Goal: Information Seeking & Learning: Check status

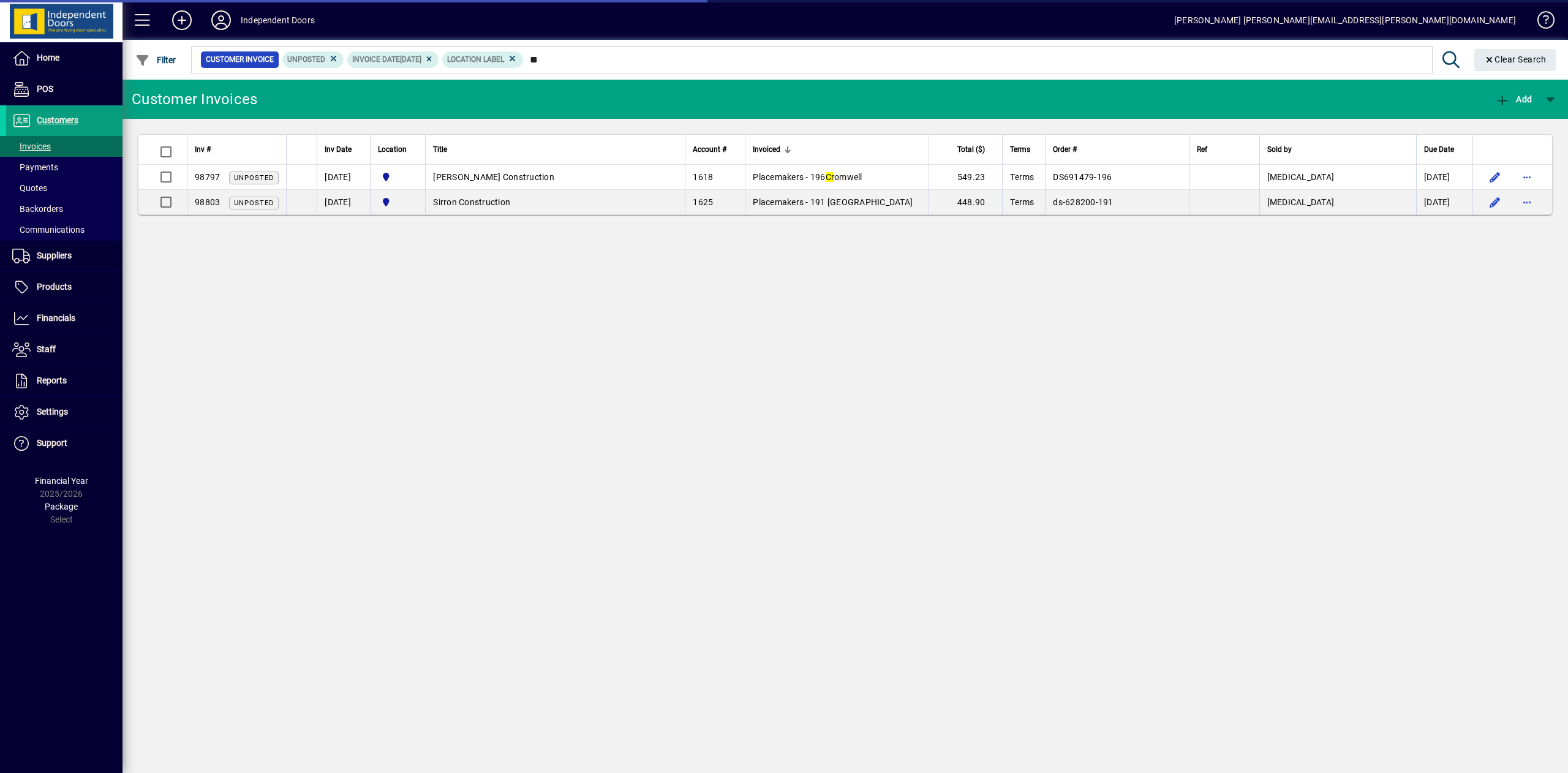
type input "*"
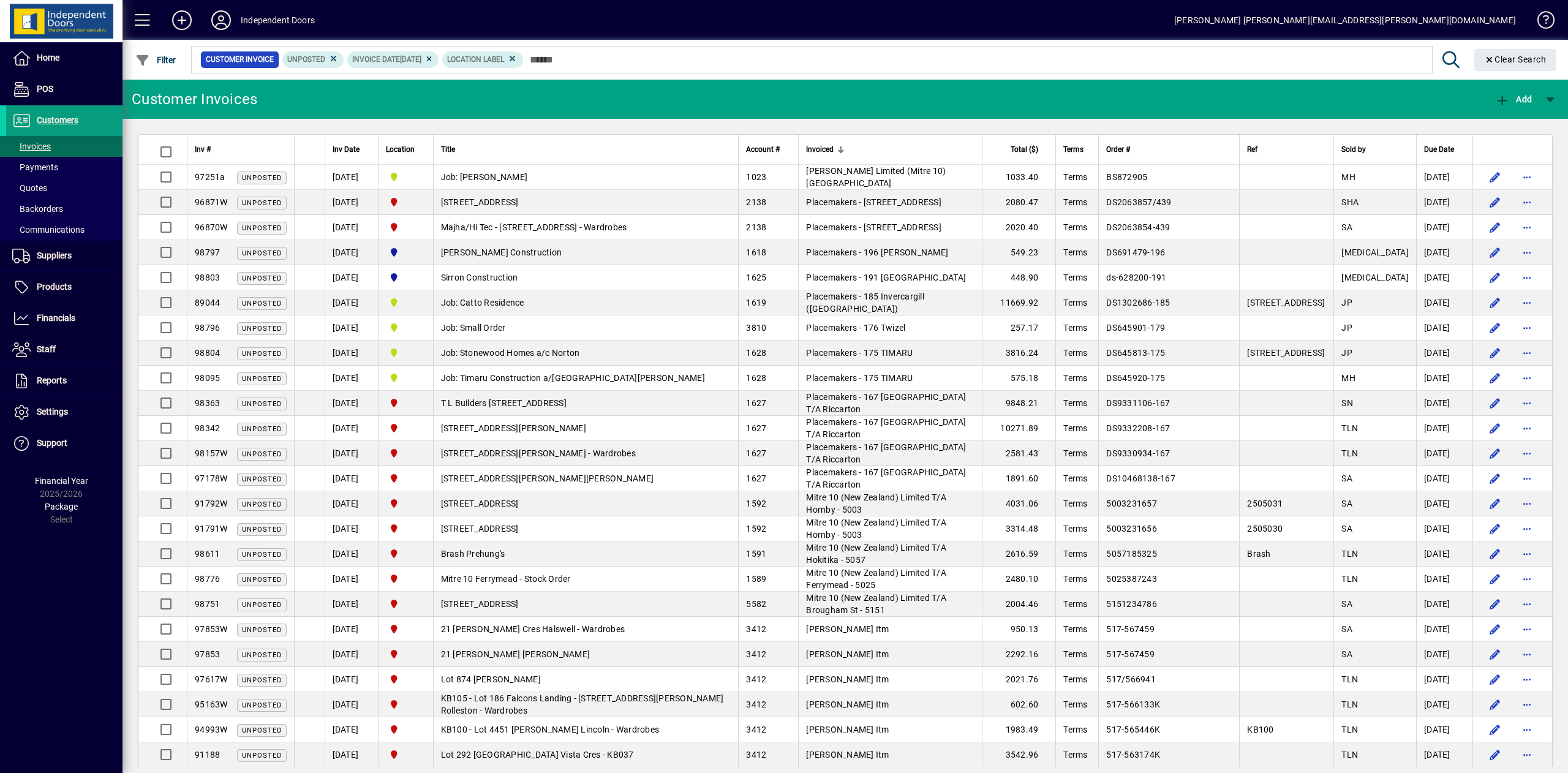
click at [433, 56] on icon at bounding box center [429, 59] width 9 height 7
click at [167, 61] on span "Filter" at bounding box center [156, 59] width 41 height 10
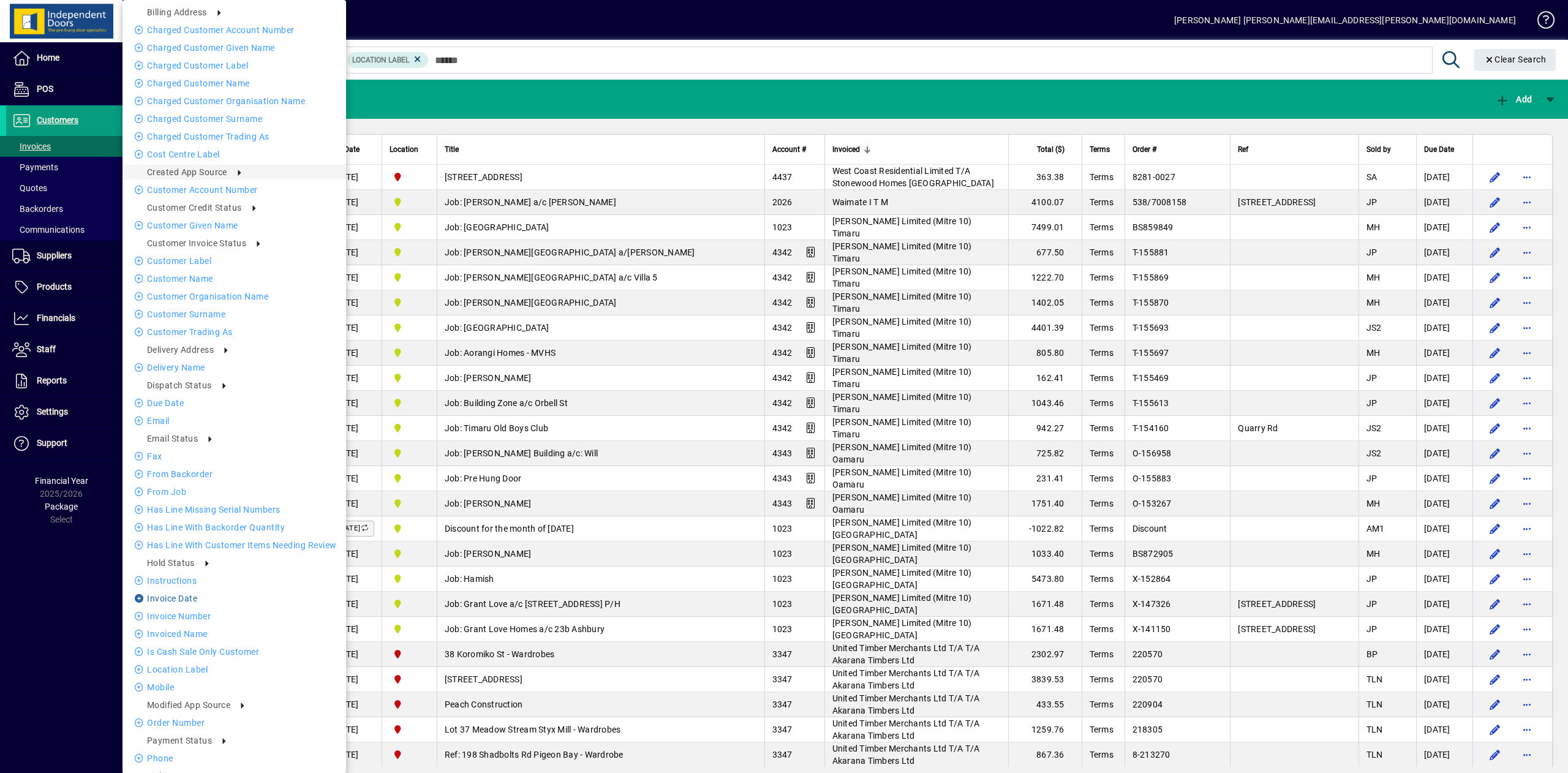
click at [181, 599] on li "Invoice date" at bounding box center [234, 598] width 223 height 14
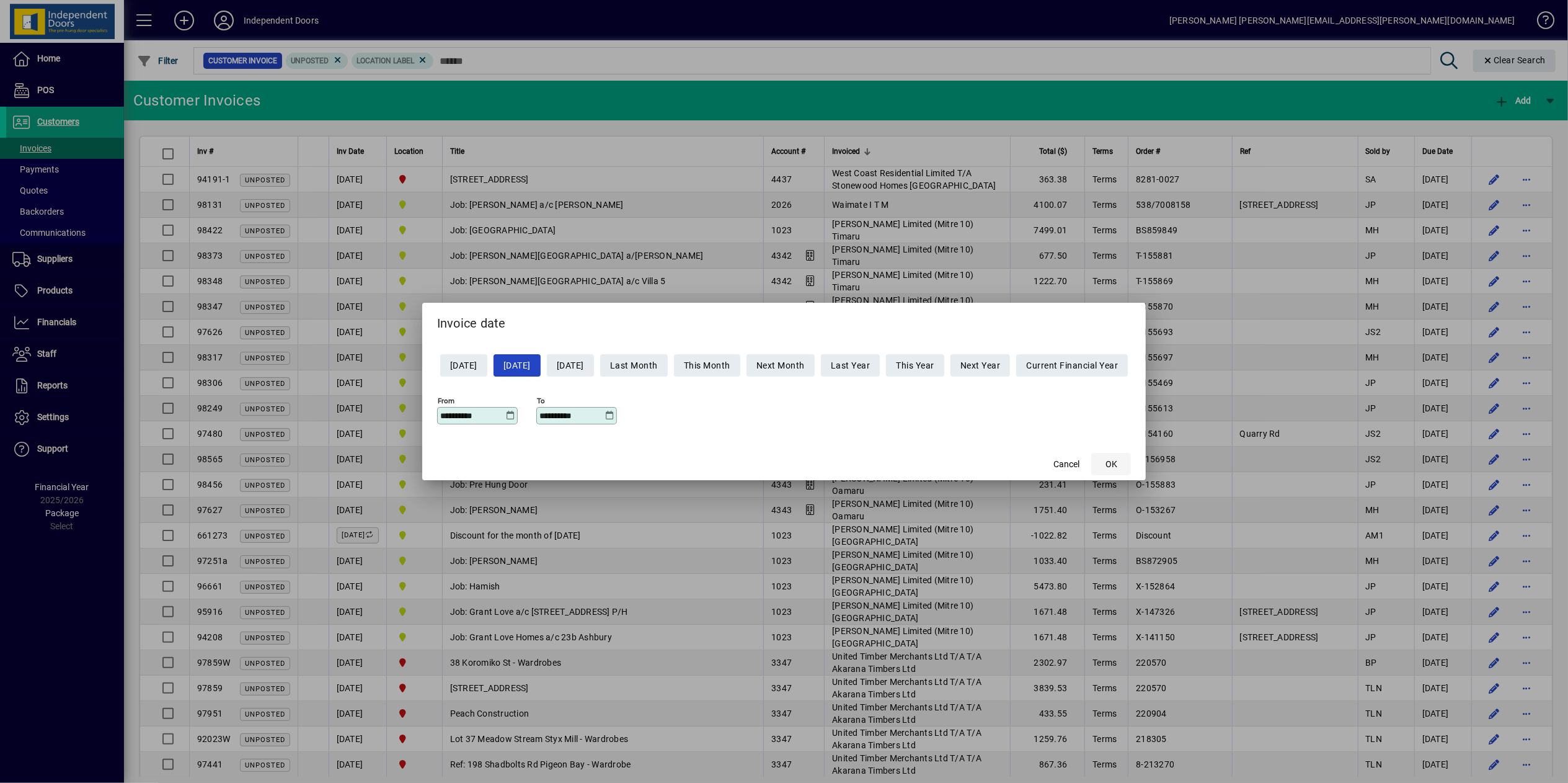
click at [1118, 468] on span "OK" at bounding box center [1111, 464] width 12 height 13
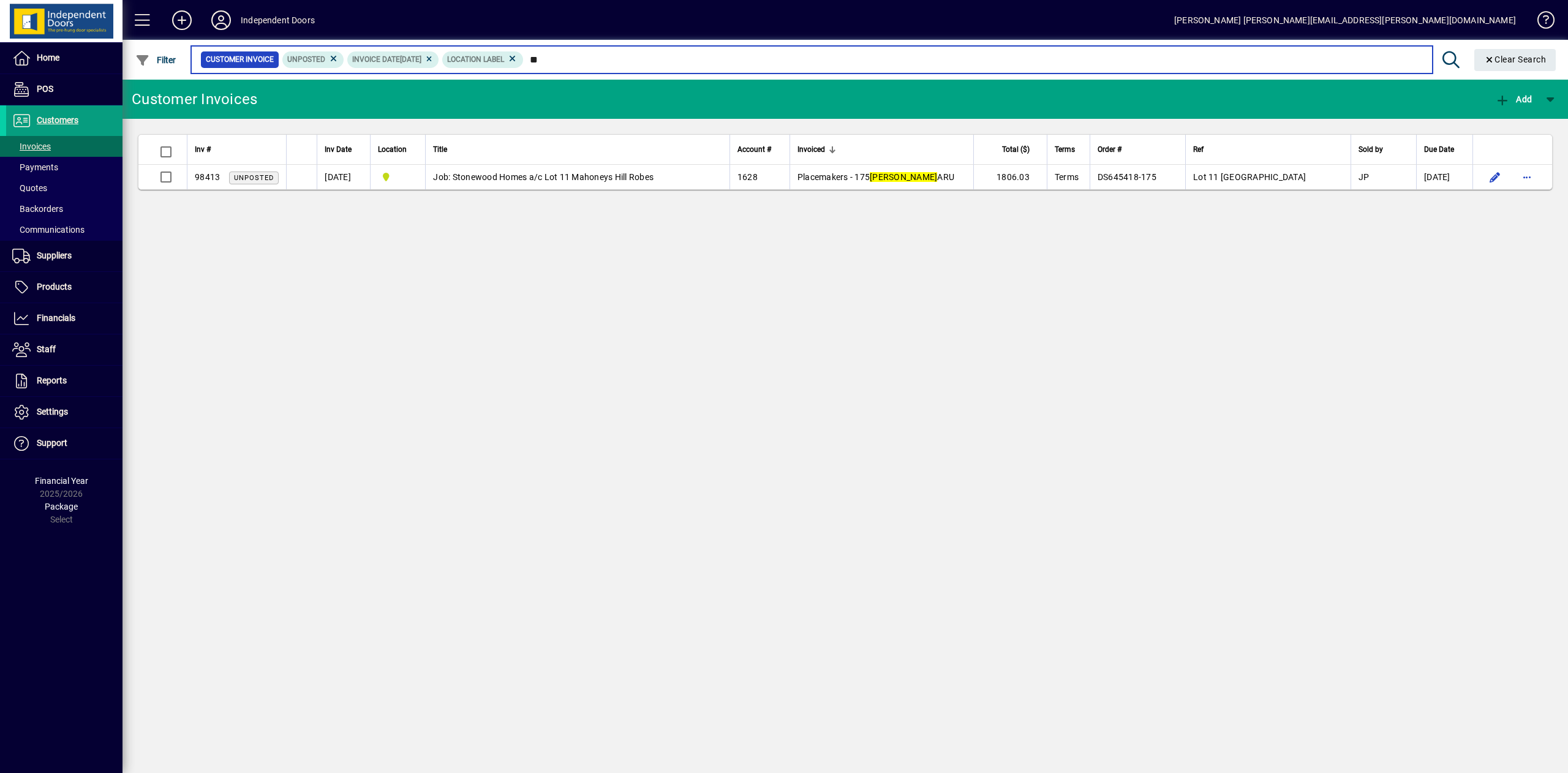
type input "*"
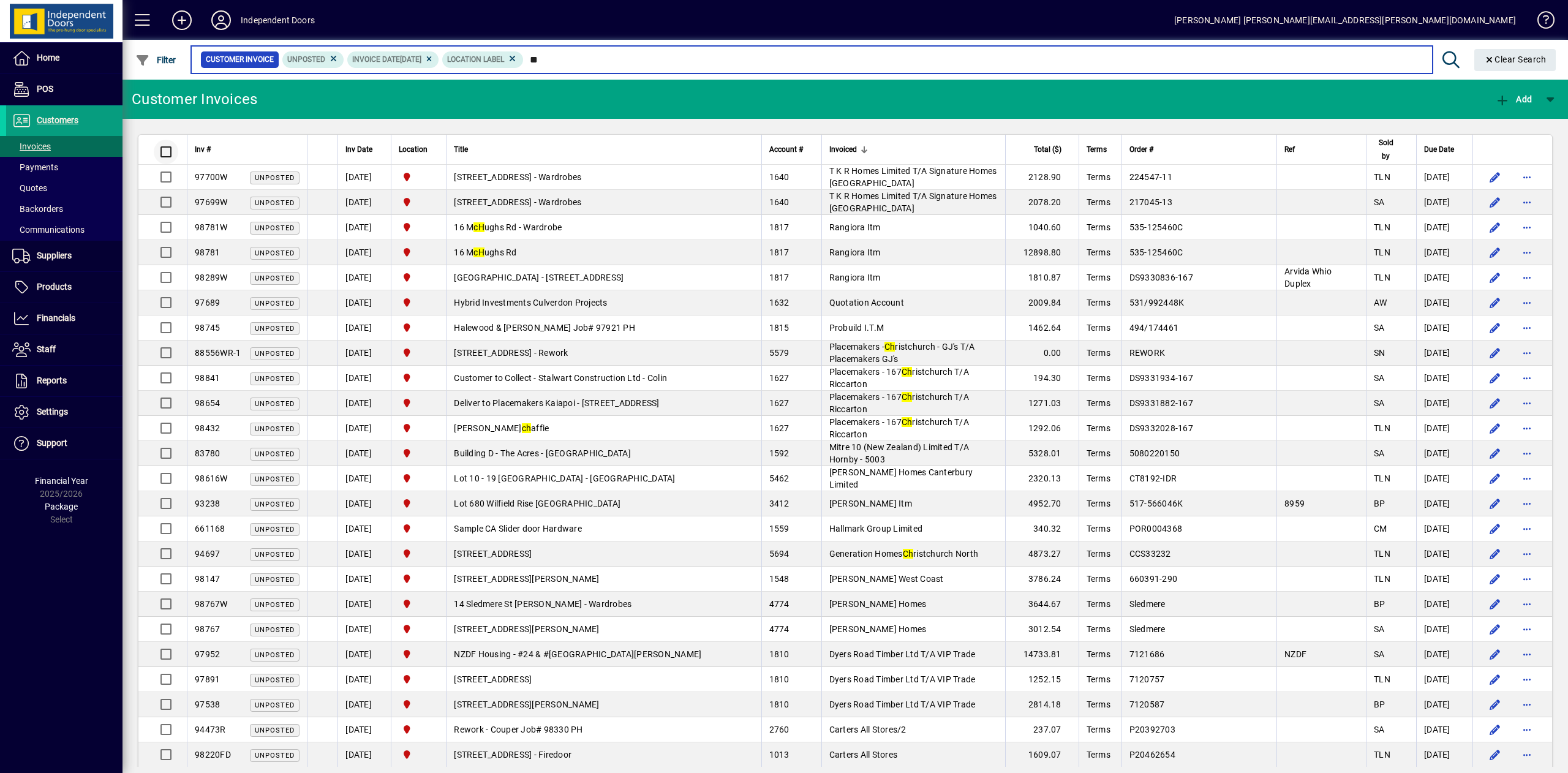
type input "**"
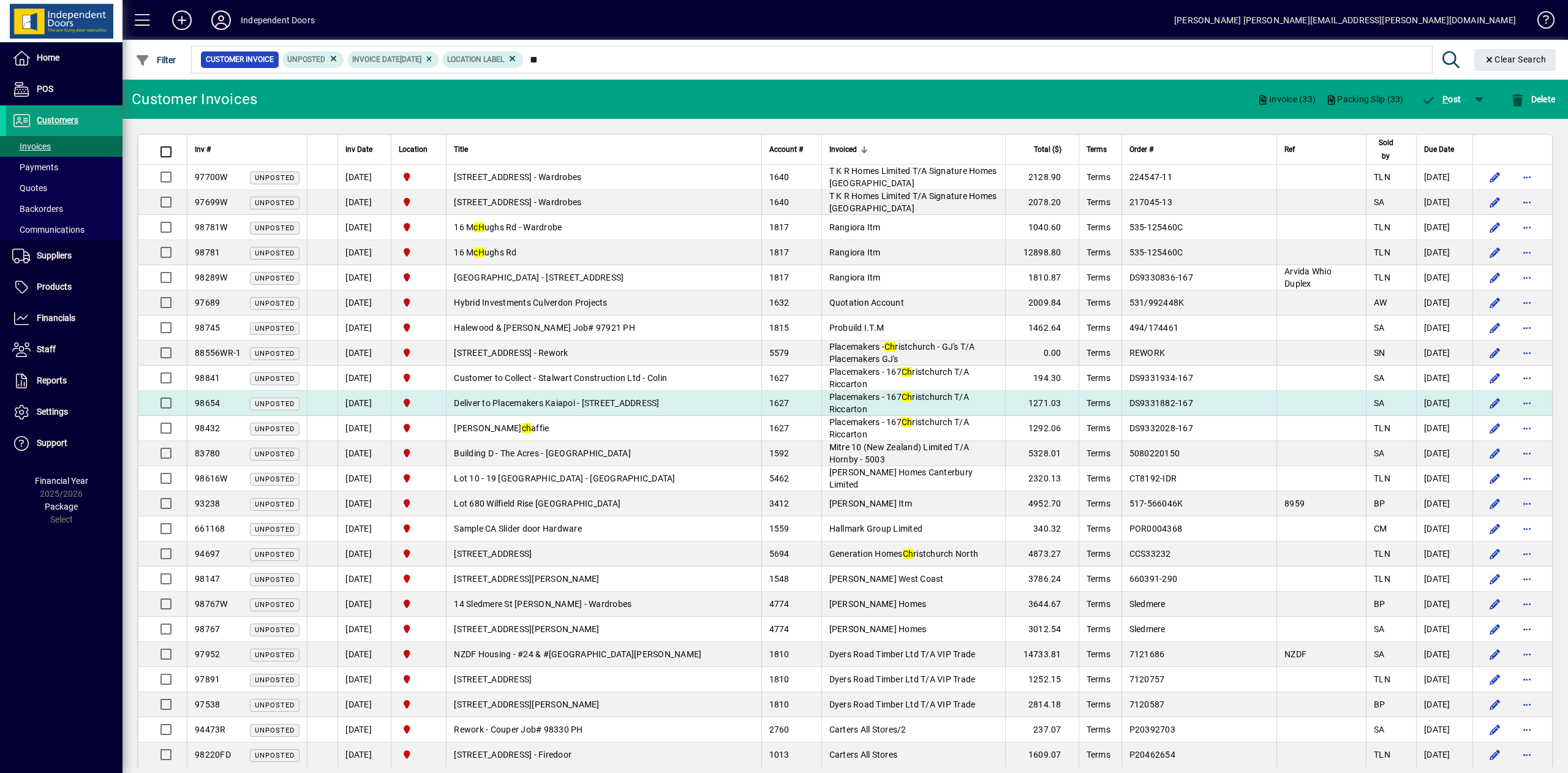
scroll to position [248, 0]
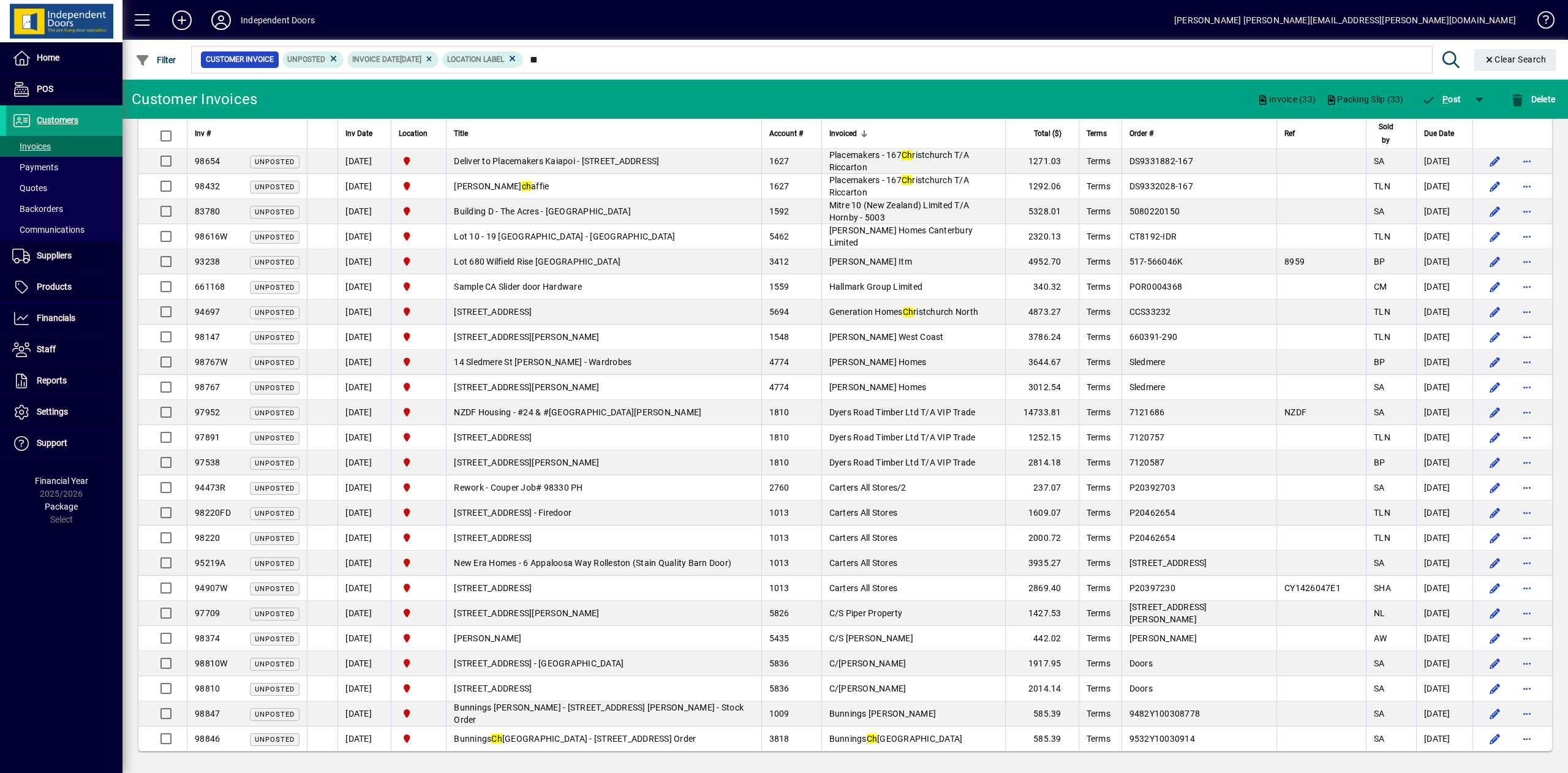
click at [928, 137] on div "Invoiced" at bounding box center [914, 133] width 169 height 13
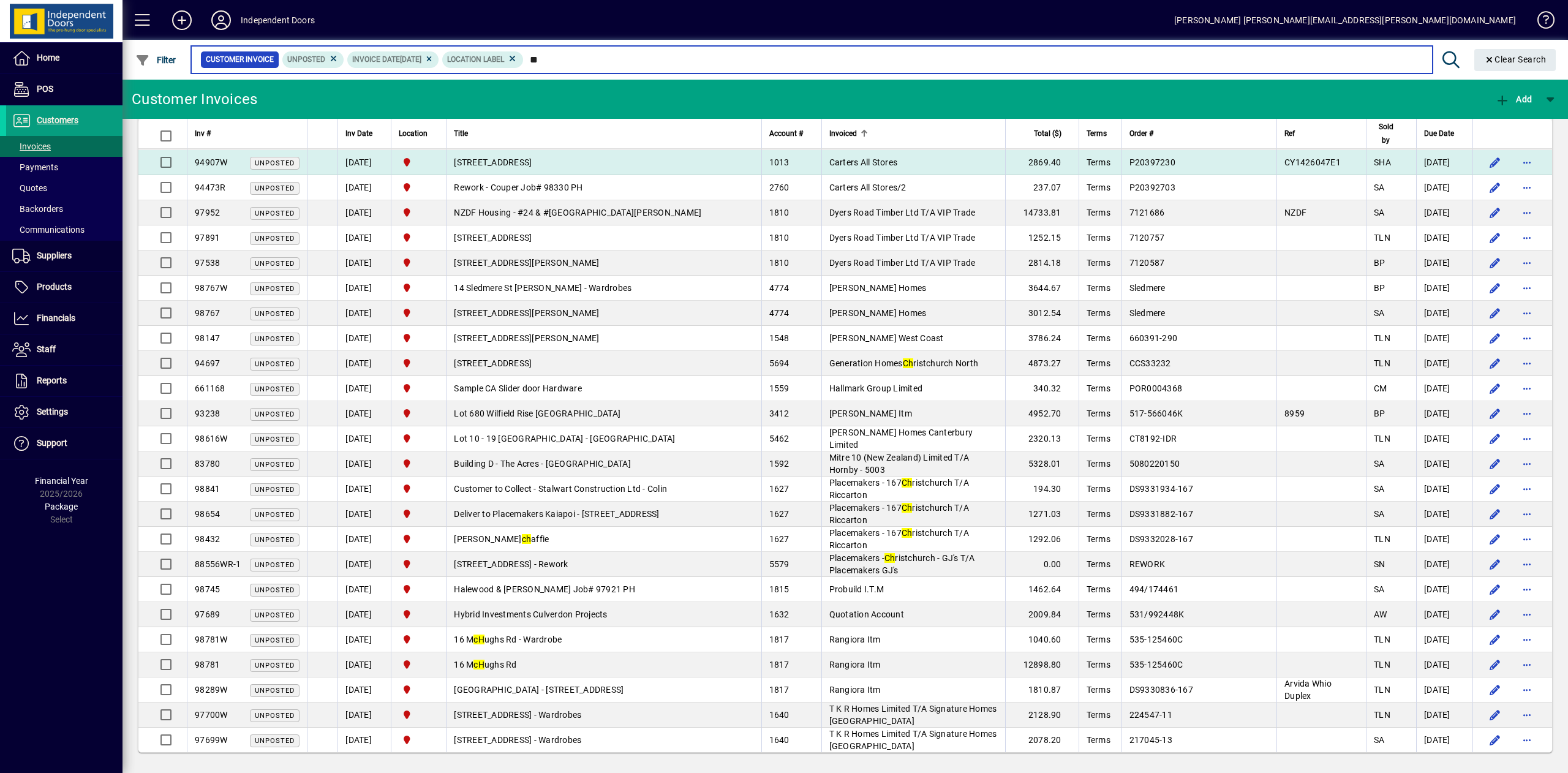
scroll to position [248, 0]
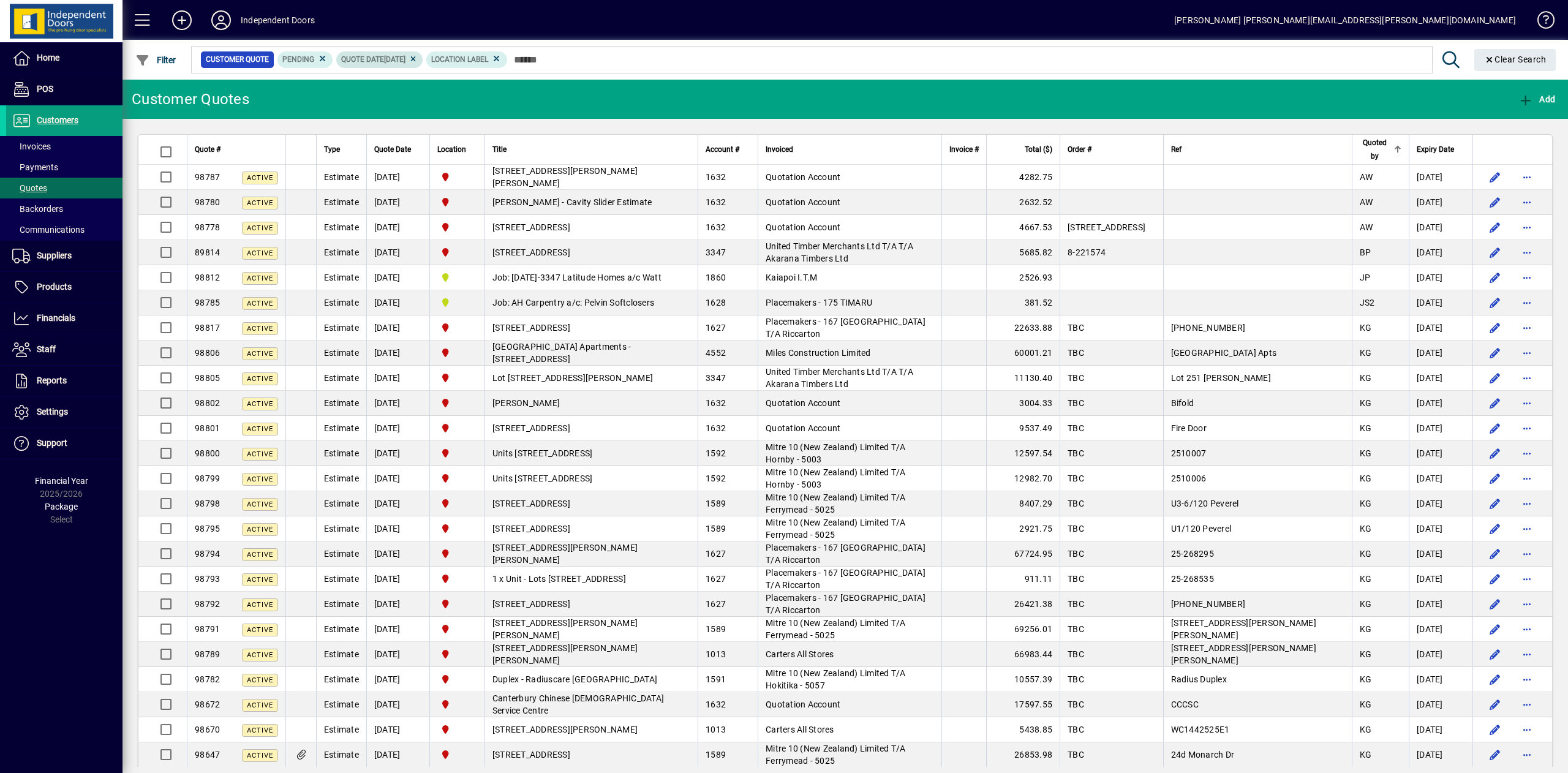
click at [418, 56] on icon at bounding box center [413, 59] width 9 height 7
click at [157, 57] on span "Filter" at bounding box center [156, 59] width 41 height 10
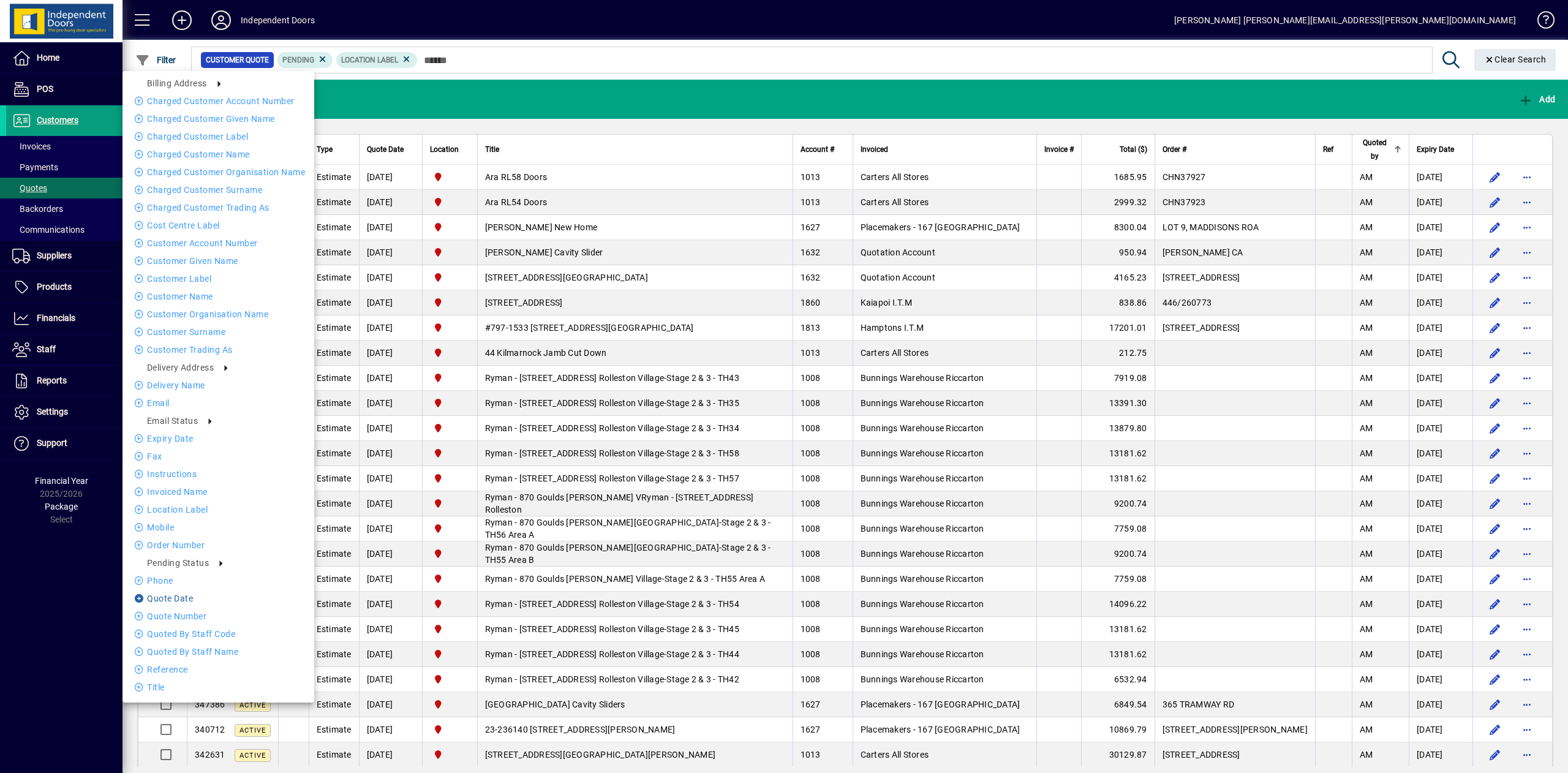
click at [192, 597] on li "Quote date" at bounding box center [219, 598] width 192 height 14
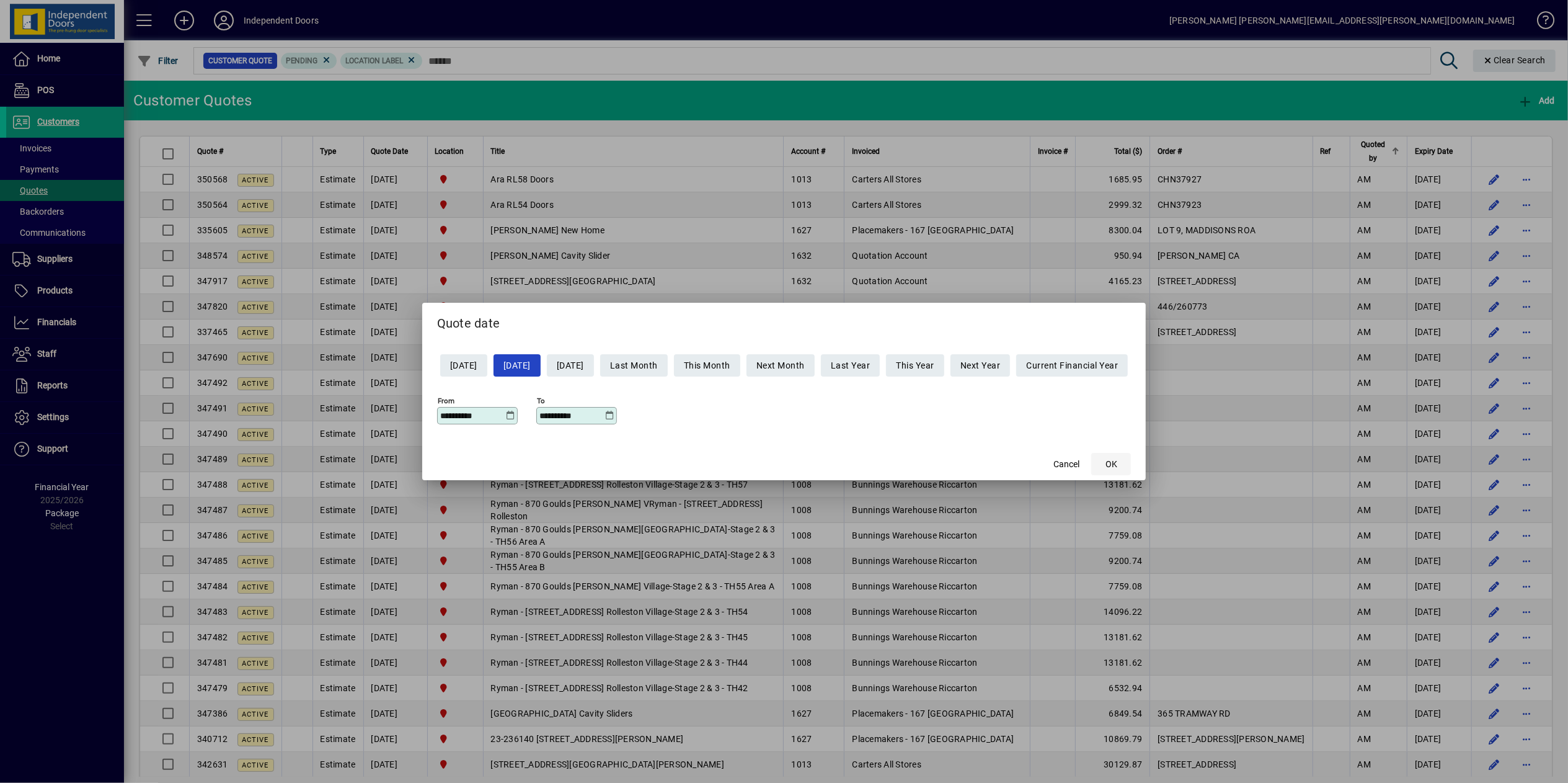
click at [1118, 465] on span "OK" at bounding box center [1111, 464] width 12 height 13
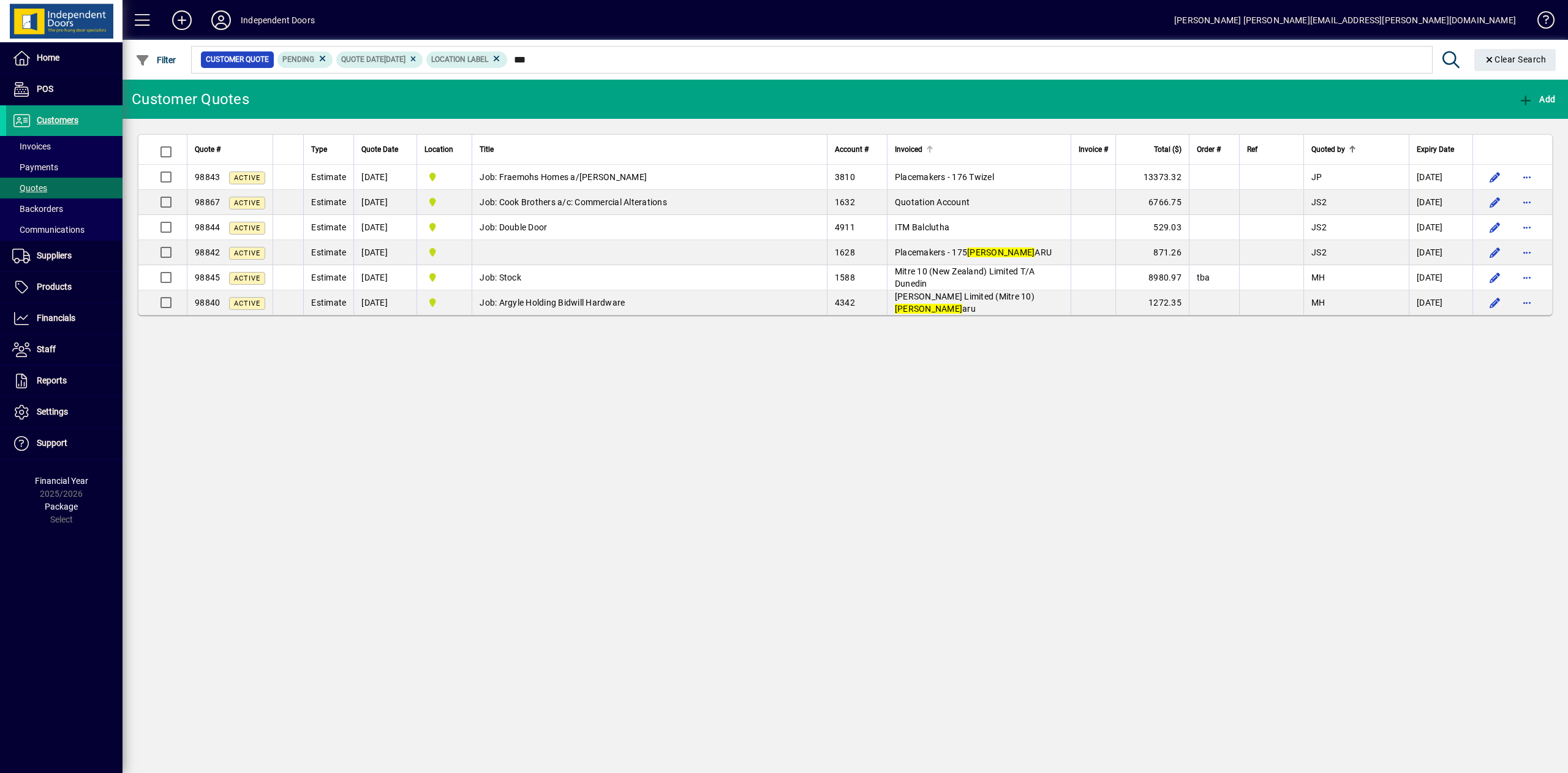
click at [986, 143] on div "Invoiced" at bounding box center [980, 149] width 169 height 13
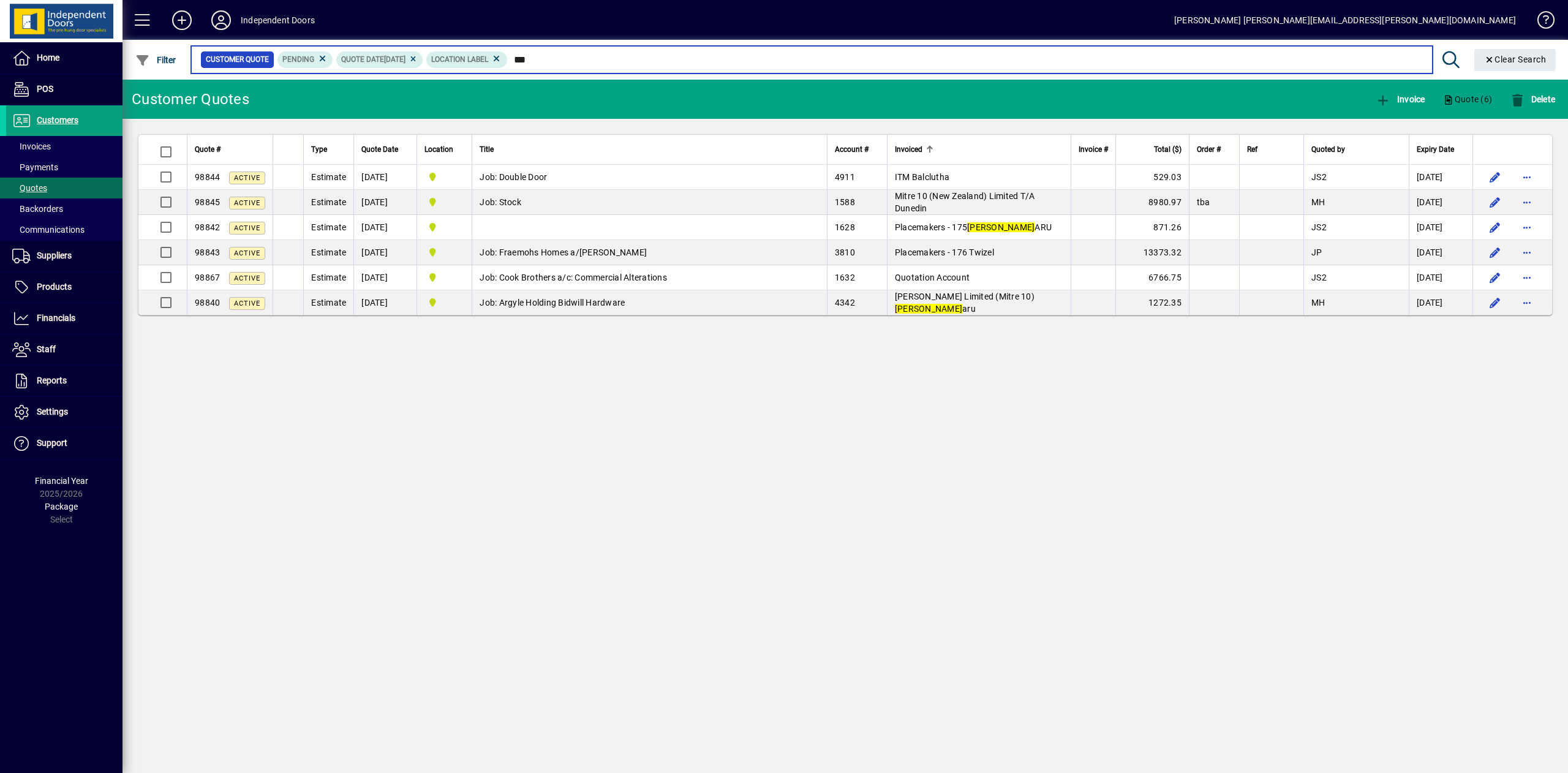
click at [691, 56] on input "***" at bounding box center [965, 59] width 915 height 17
type input "*"
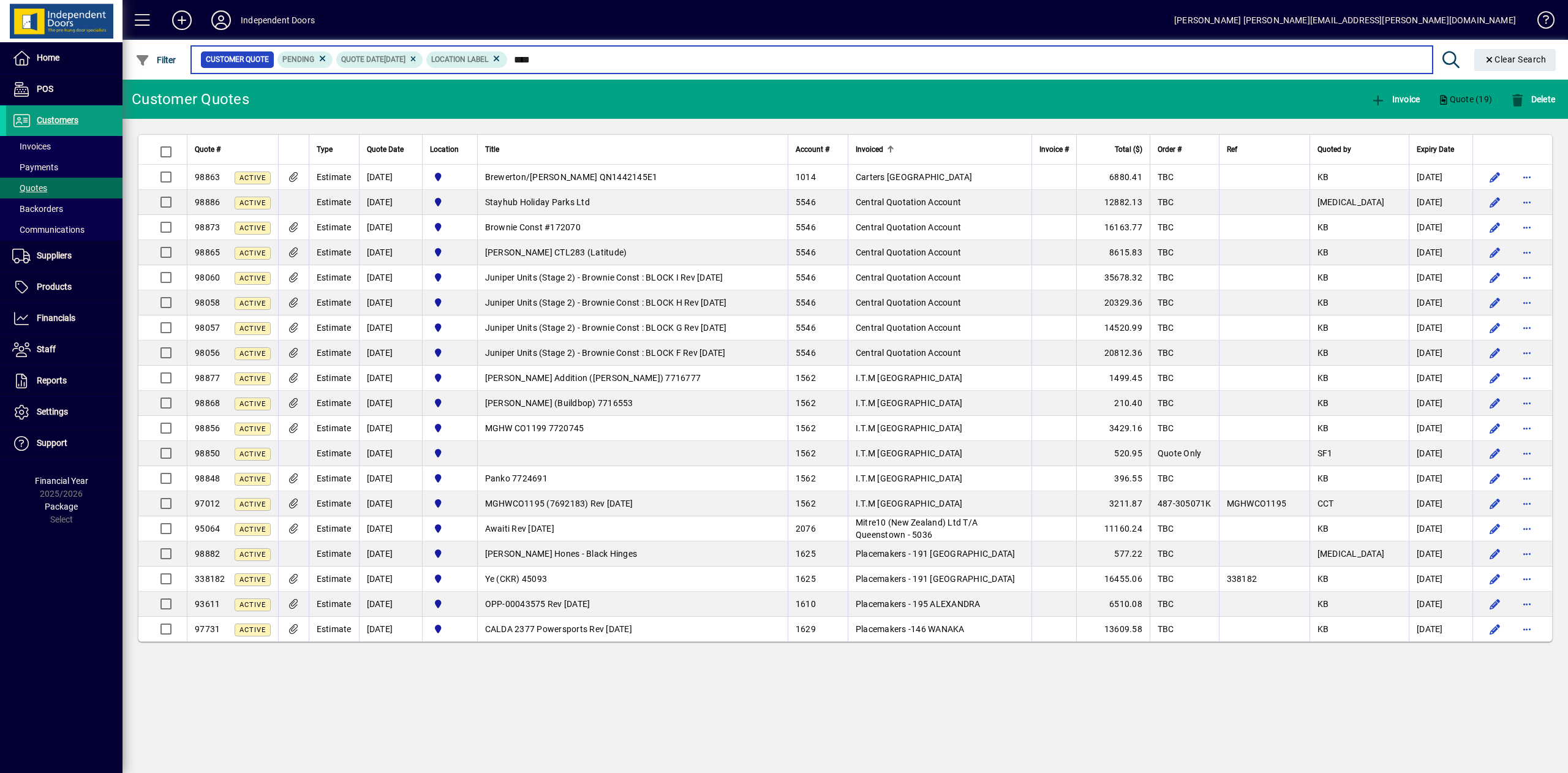
click at [587, 56] on input "****" at bounding box center [965, 59] width 915 height 17
type input "*"
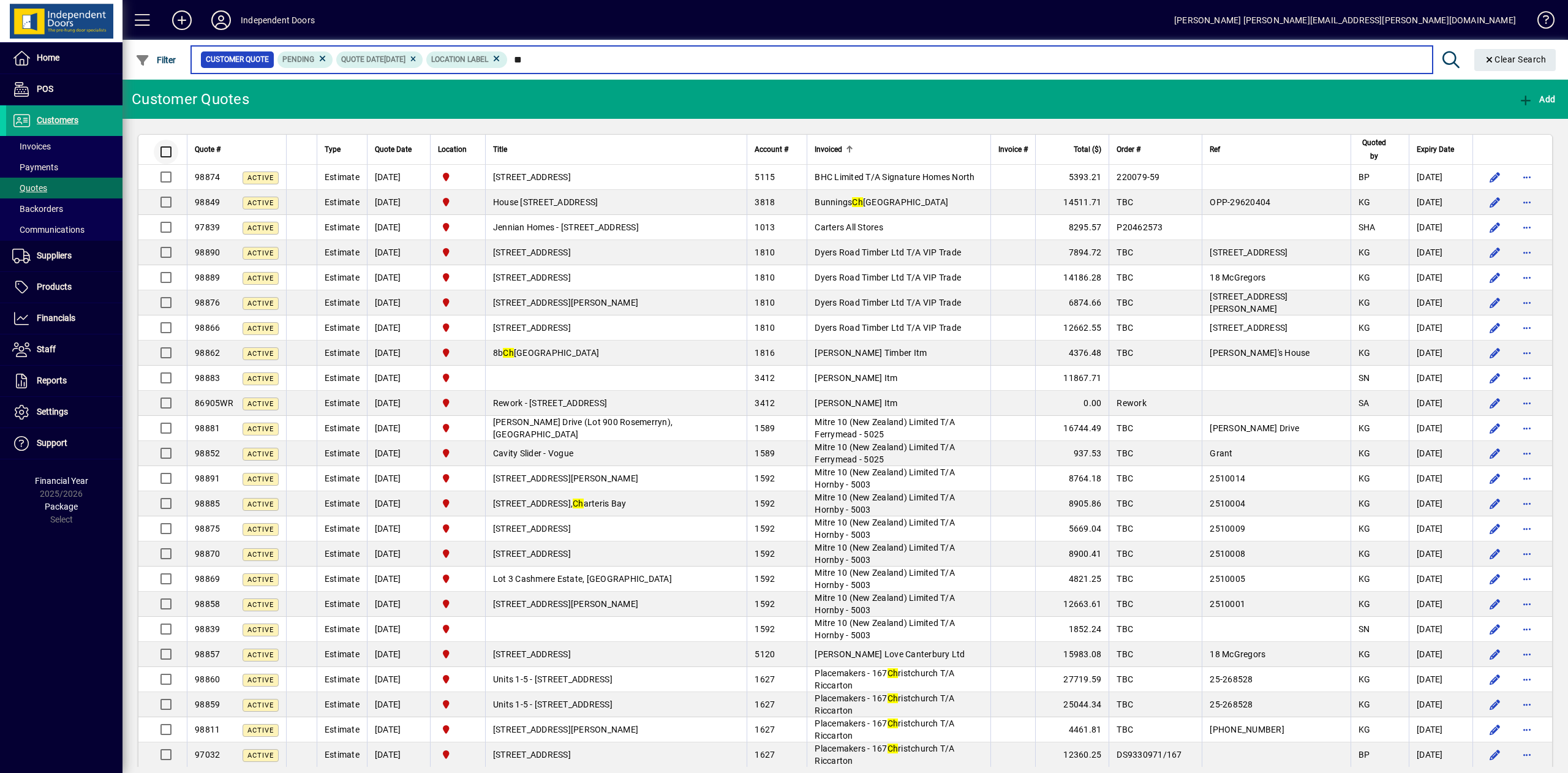
type input "**"
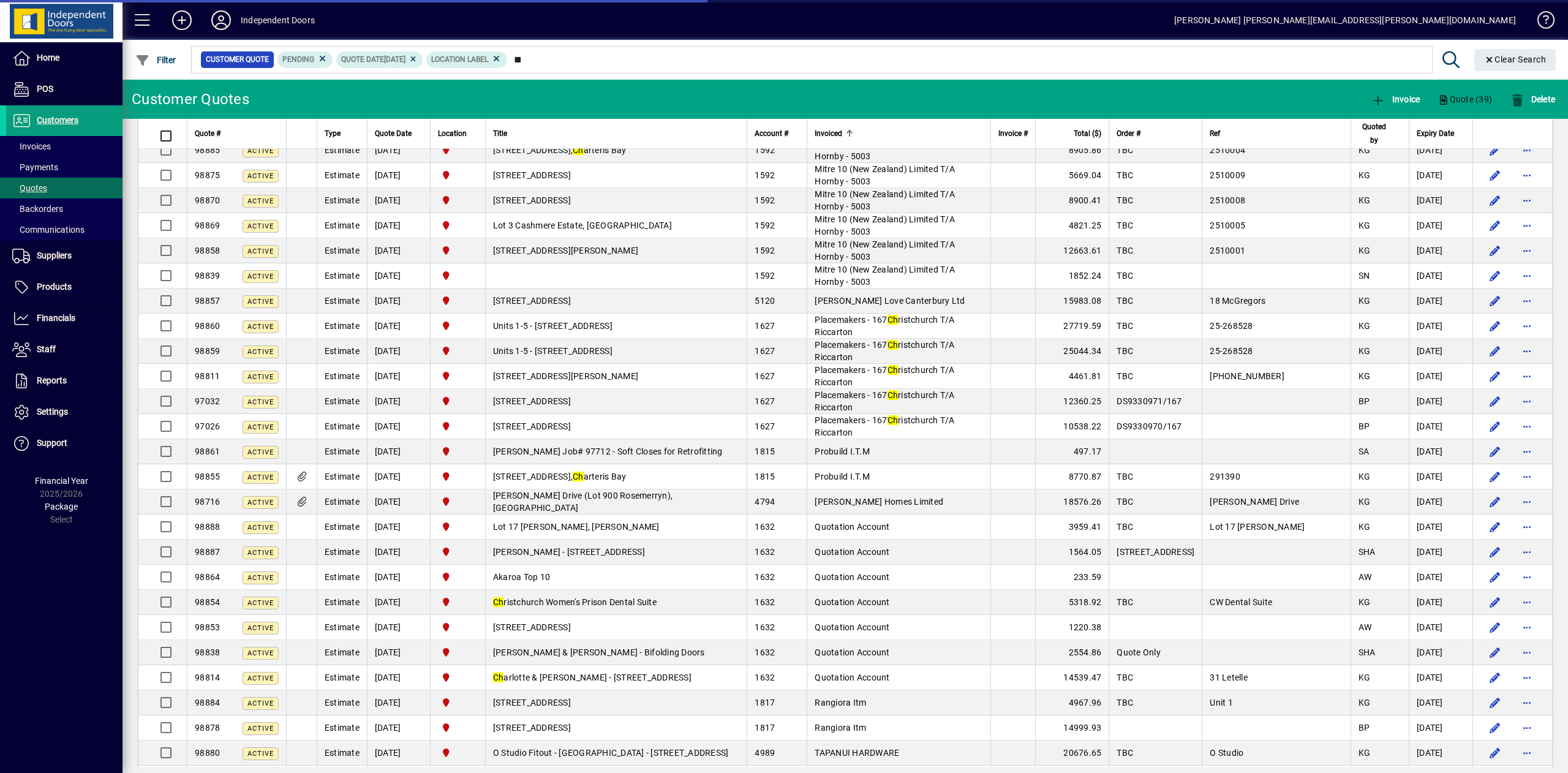
scroll to position [400, 0]
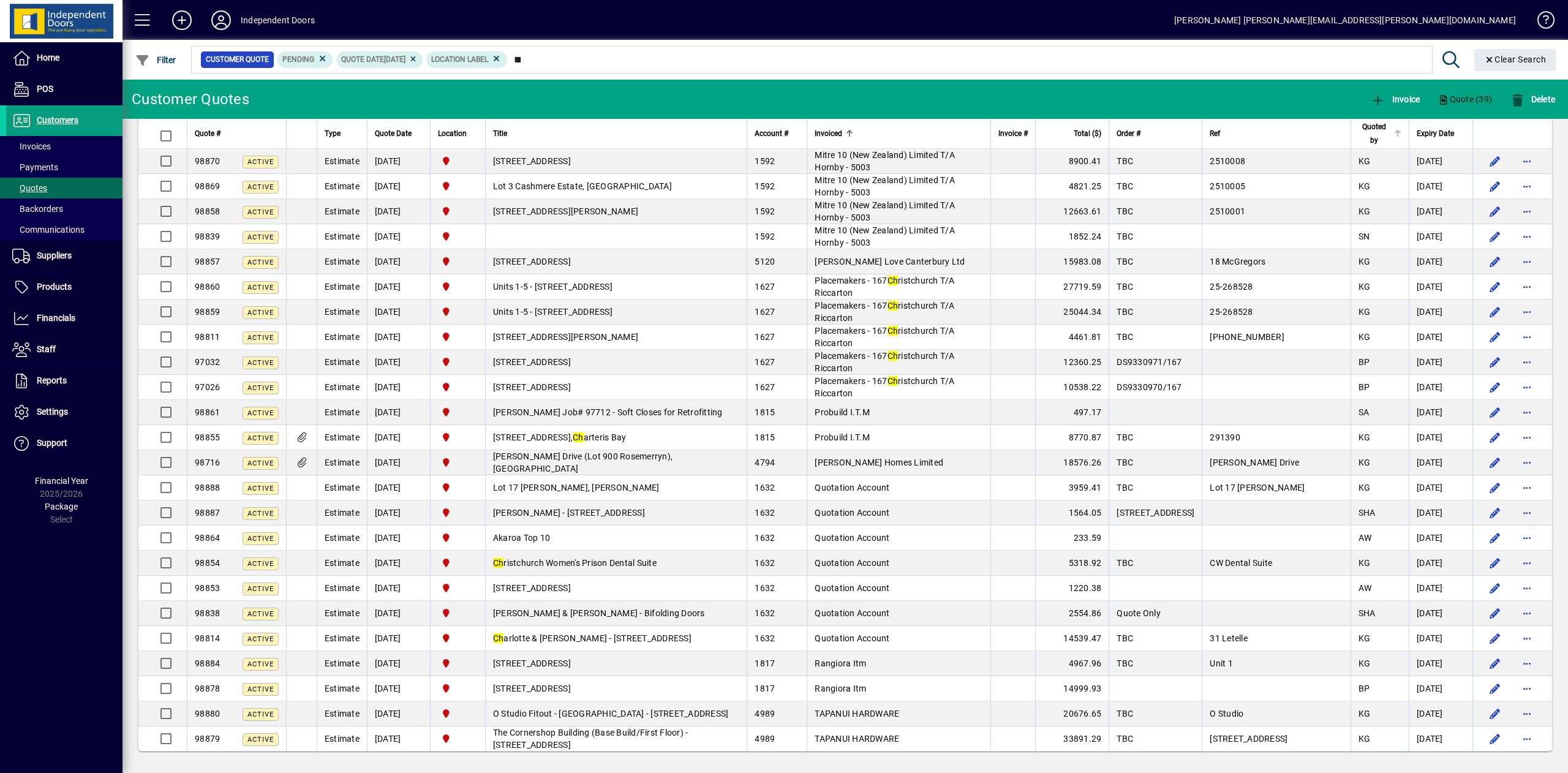
click at [1359, 127] on span "Quoted by" at bounding box center [1375, 134] width 32 height 27
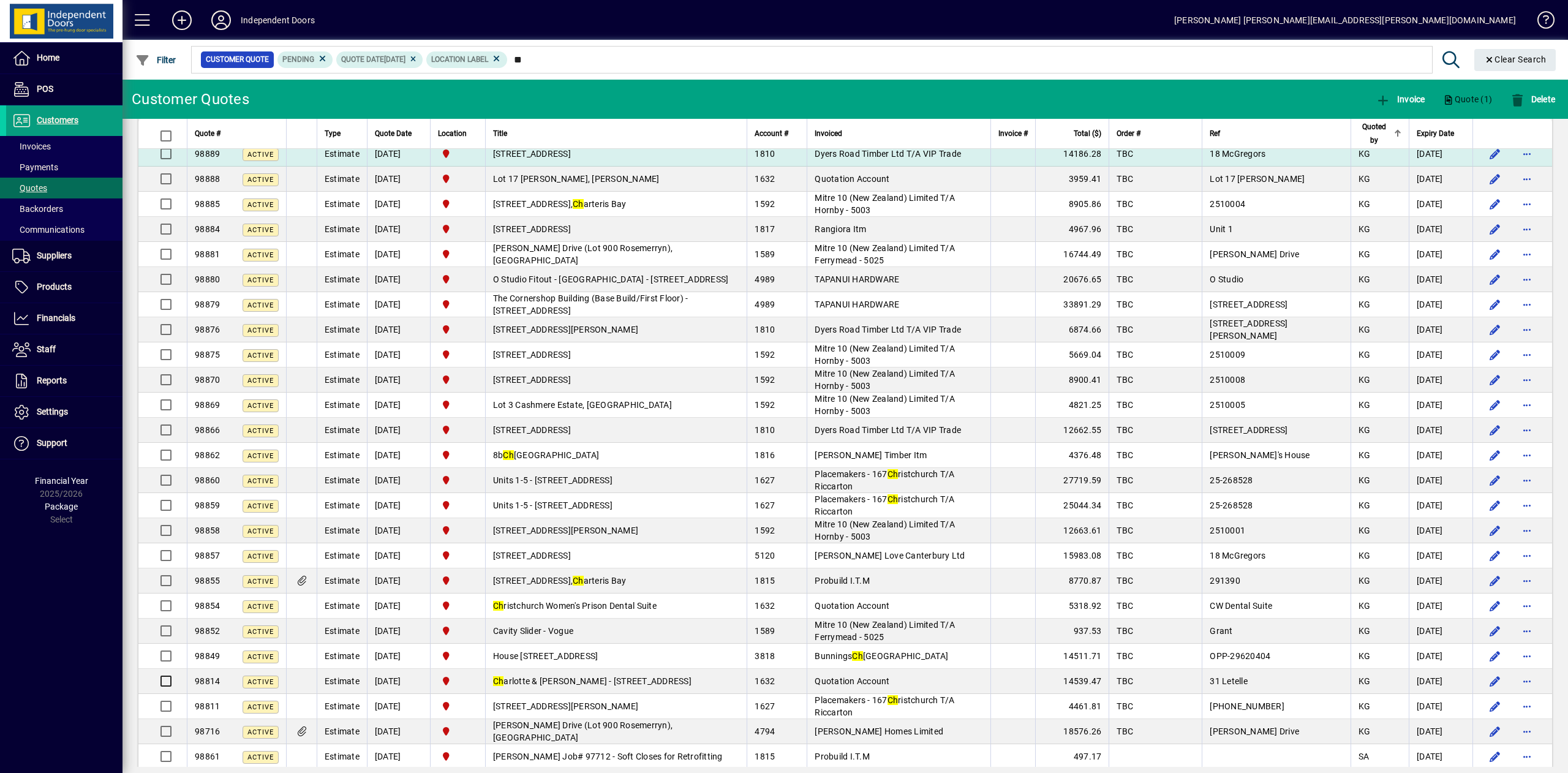
scroll to position [400, 0]
